Goal: Task Accomplishment & Management: Manage account settings

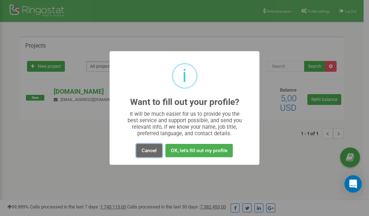
click at [144, 151] on button "Cancel" at bounding box center [149, 150] width 26 height 13
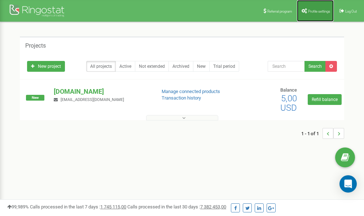
click at [316, 8] on link "Profile settings" at bounding box center [315, 11] width 37 height 22
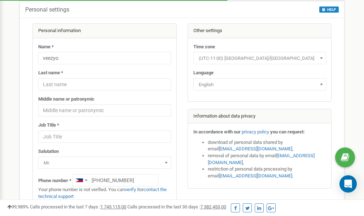
scroll to position [36, 0]
click at [133, 189] on link "verify it" at bounding box center [132, 189] width 15 height 5
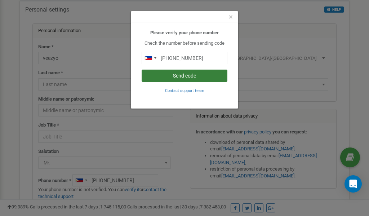
click at [178, 74] on button "Send code" at bounding box center [185, 76] width 86 height 12
